Goal: Information Seeking & Learning: Learn about a topic

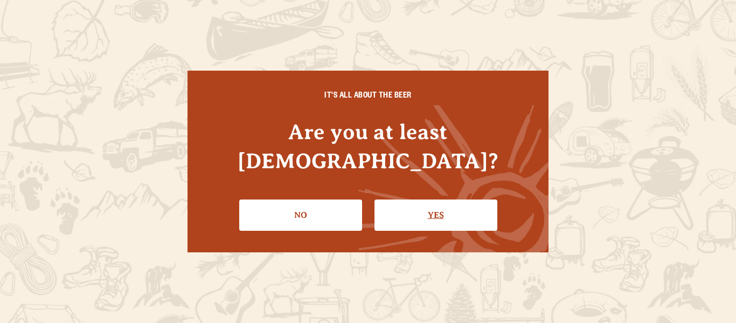
click at [404, 199] on link "Yes" at bounding box center [435, 214] width 123 height 31
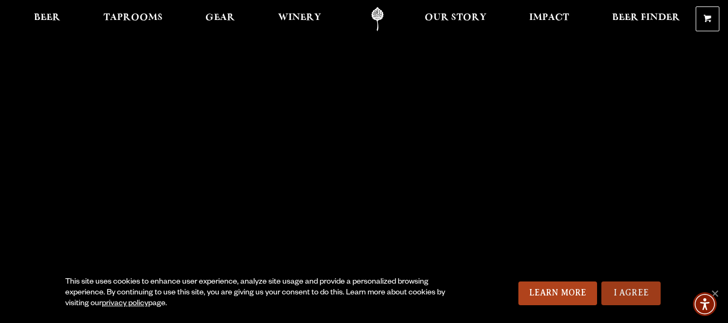
click at [616, 282] on link "I Agree" at bounding box center [630, 293] width 59 height 24
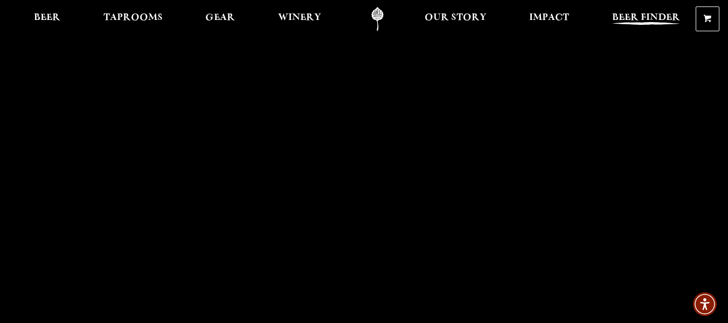
click at [628, 16] on span "Beer Finder" at bounding box center [646, 17] width 68 height 9
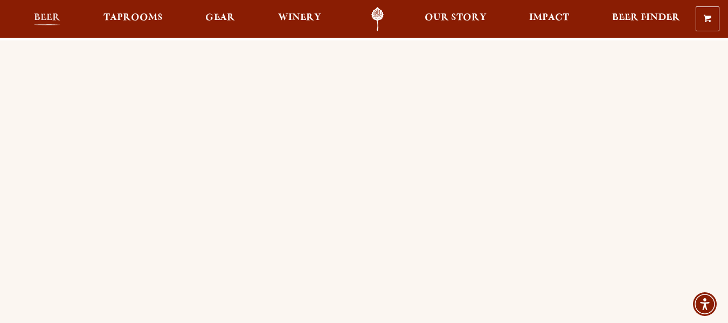
click at [52, 18] on span "Beer" at bounding box center [47, 17] width 26 height 9
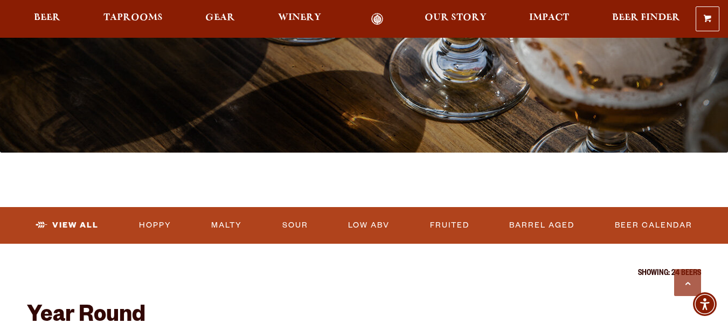
scroll to position [287, 0]
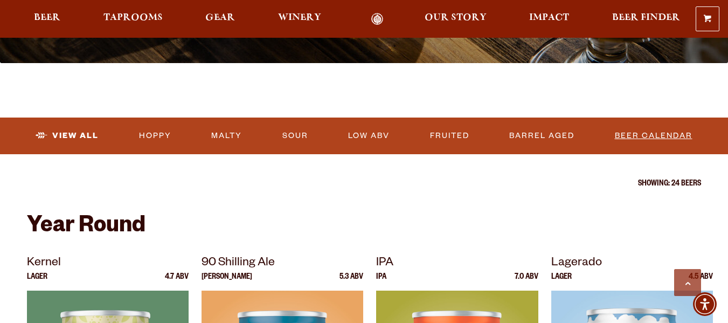
click at [637, 136] on link "Beer Calendar" at bounding box center [653, 135] width 86 height 25
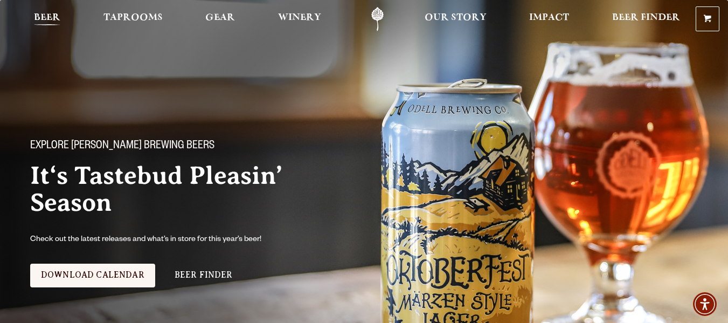
click at [50, 22] on span "Beer" at bounding box center [47, 17] width 26 height 9
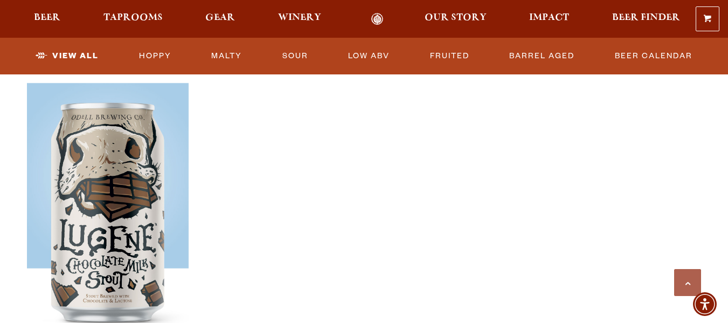
scroll to position [1903, 0]
